Goal: Find specific page/section

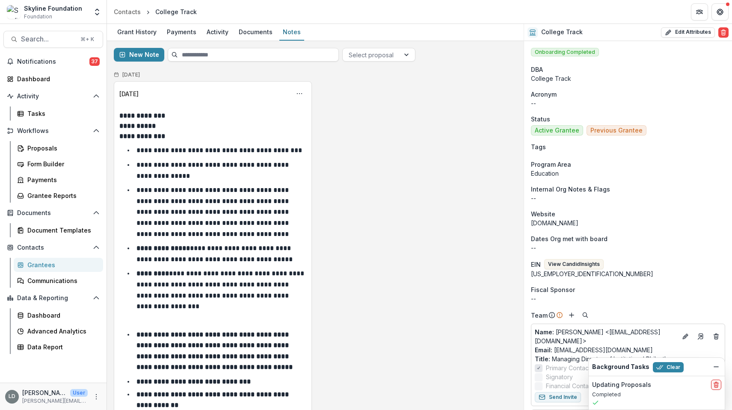
click at [41, 41] on span "Search..." at bounding box center [48, 39] width 54 height 8
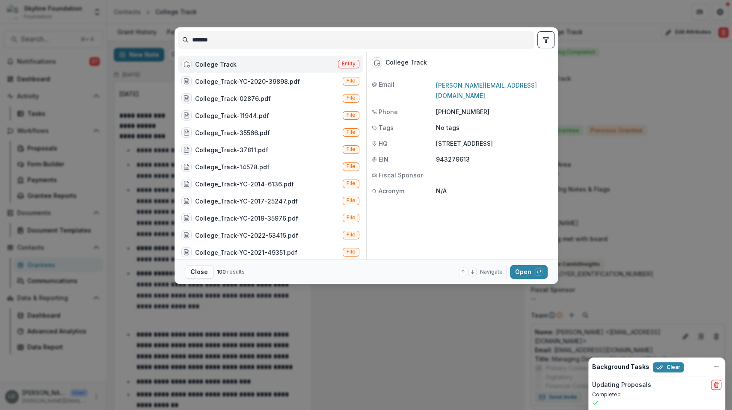
click at [215, 63] on div "College Track" at bounding box center [215, 64] width 41 height 9
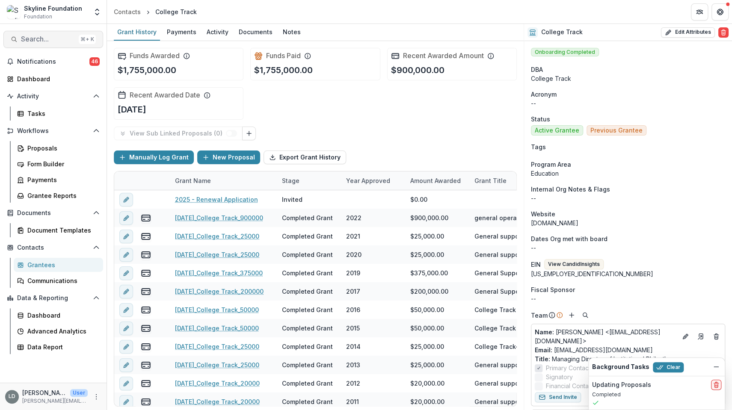
click at [30, 41] on span "Search..." at bounding box center [48, 39] width 54 height 8
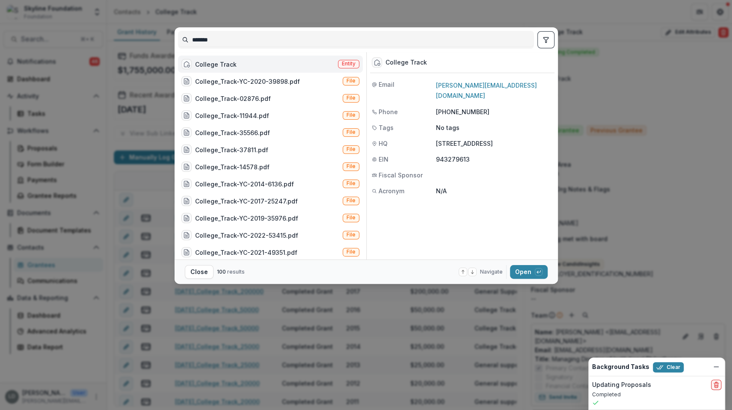
click at [223, 69] on div "College Track" at bounding box center [208, 64] width 55 height 10
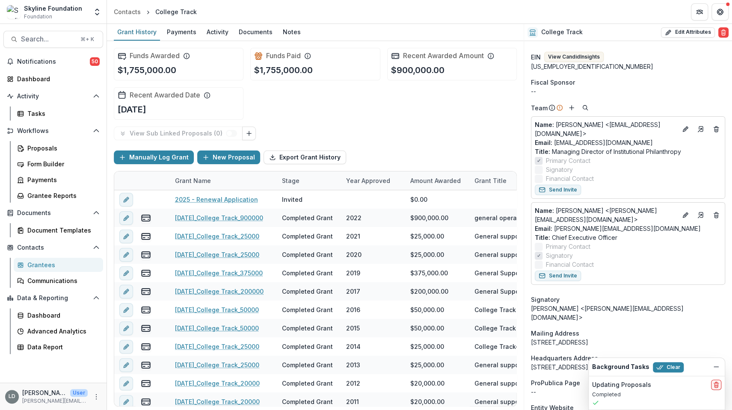
scroll to position [206, 0]
